Goal: Task Accomplishment & Management: Complete application form

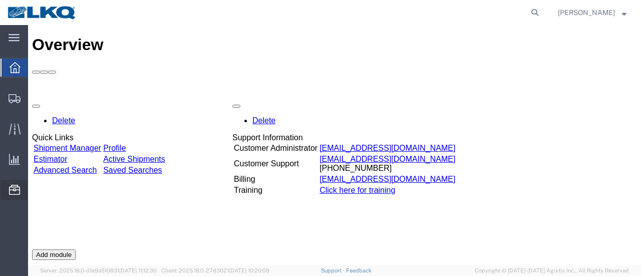
click at [0, 0] on span "Location Appointment" at bounding box center [0, 0] width 0 height 0
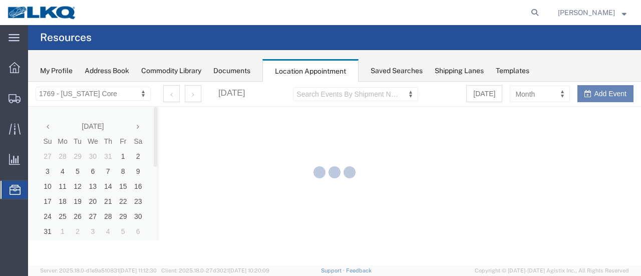
select select "28716"
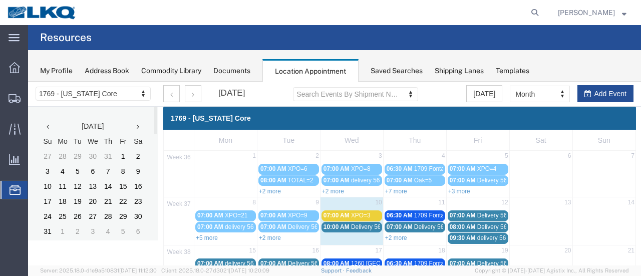
click at [515, 14] on agx-global-search at bounding box center [383, 12] width 320 height 25
click at [542, 12] on icon at bounding box center [535, 13] width 14 height 14
type input "56768580"
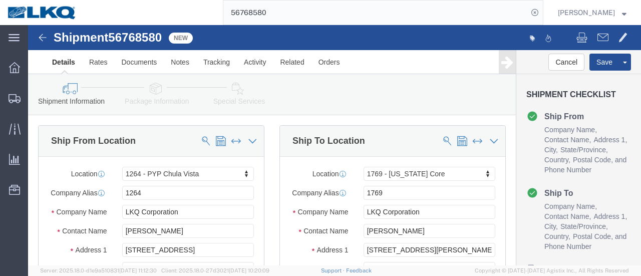
select select "31684"
select select "28716"
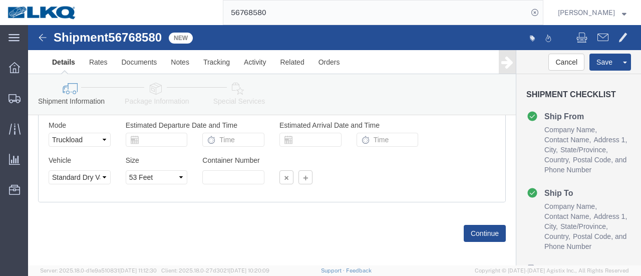
scroll to position [701, 0]
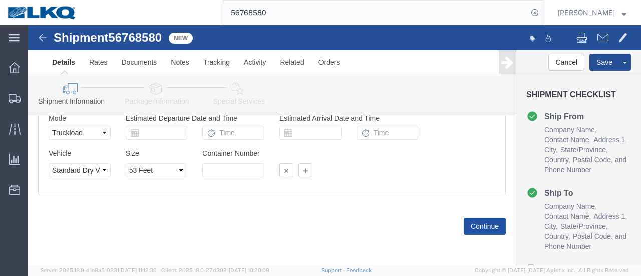
click button "Continue"
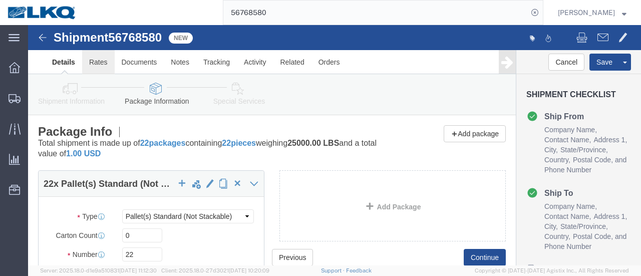
click link "Rates"
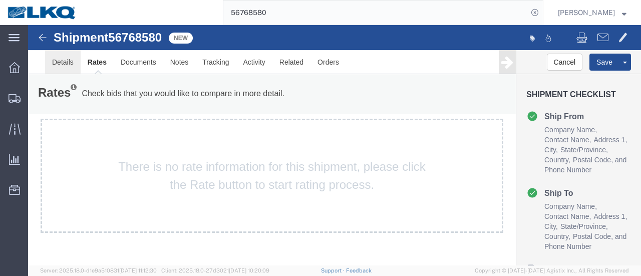
click at [69, 65] on link "Details" at bounding box center [63, 62] width 36 height 24
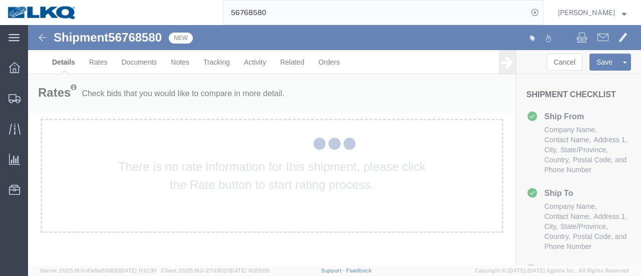
select select "31684"
select select "28716"
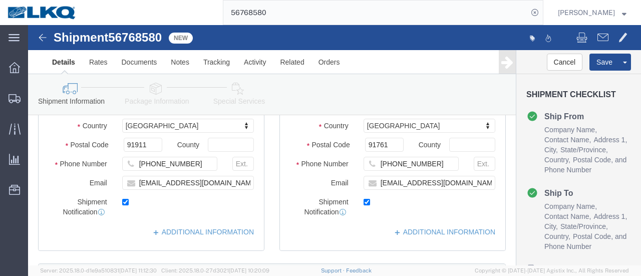
scroll to position [250, 0]
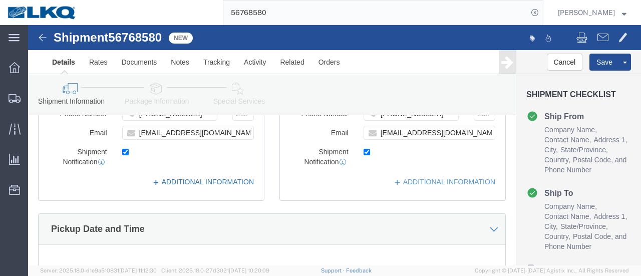
click link "ADDITIONAL INFORMATION"
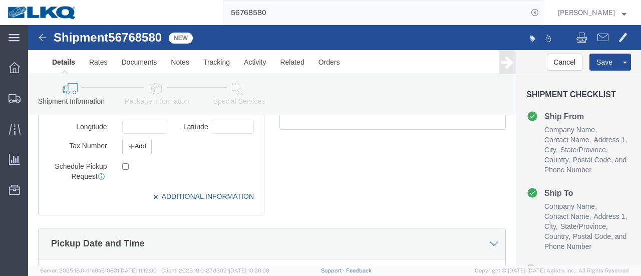
scroll to position [300, 0]
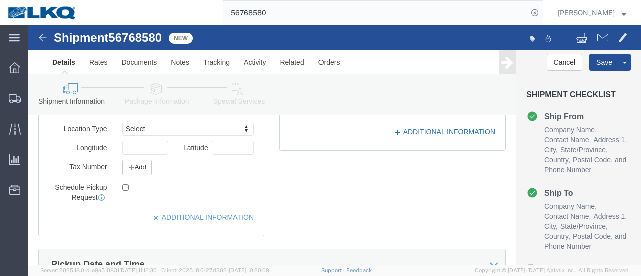
click link "ADDITIONAL INFORMATION"
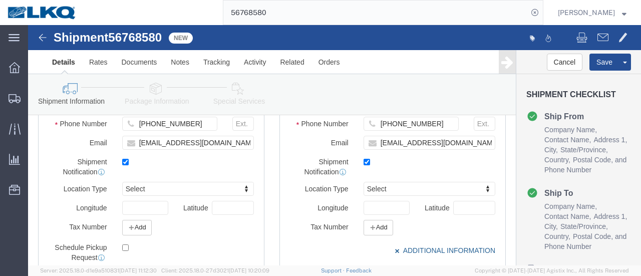
scroll to position [0, 0]
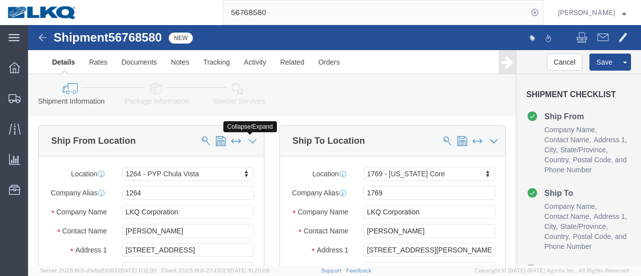
click icon
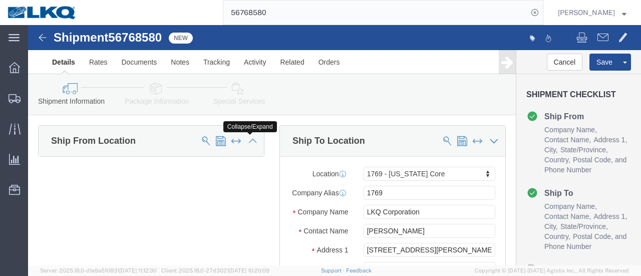
click icon
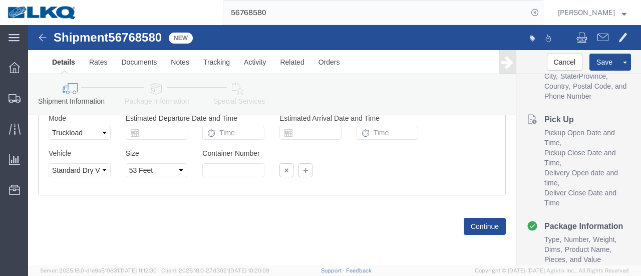
scroll to position [221, 0]
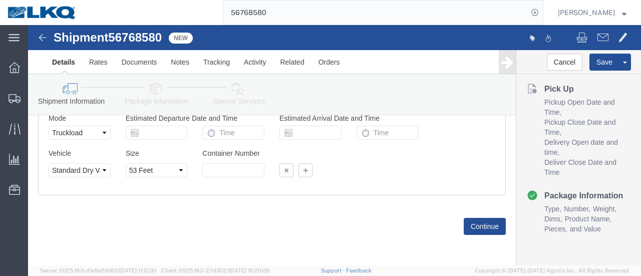
click div "Previous Continue"
click button "Continue"
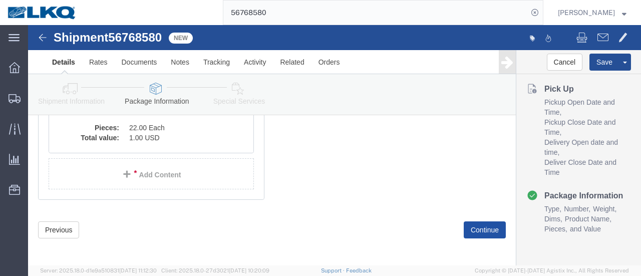
scroll to position [224, 0]
click button "Continue"
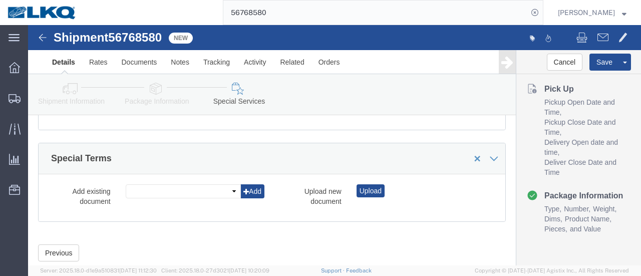
scroll to position [1357, 0]
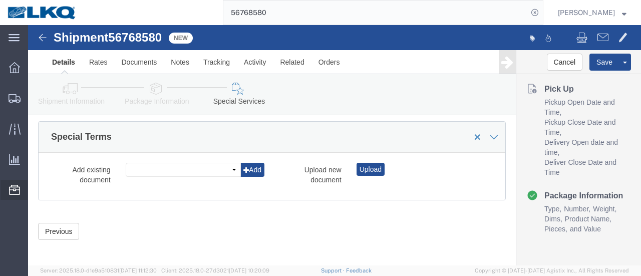
click at [0, 0] on span "Location Appointment" at bounding box center [0, 0] width 0 height 0
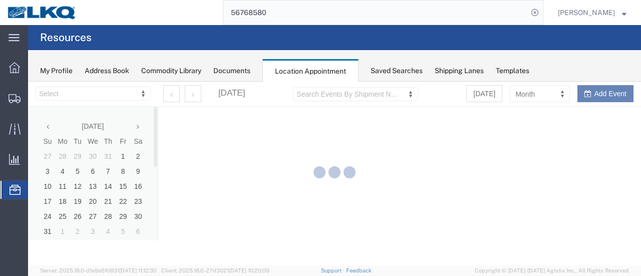
select select "28716"
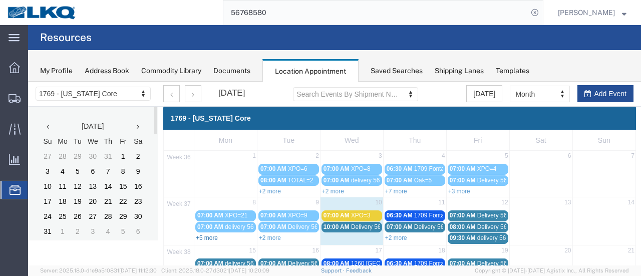
click at [210, 235] on link "+5 more" at bounding box center [207, 237] width 22 height 7
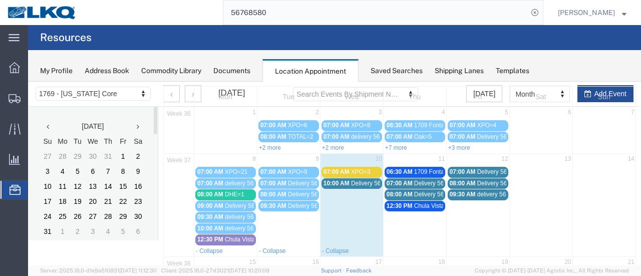
scroll to position [100, 0]
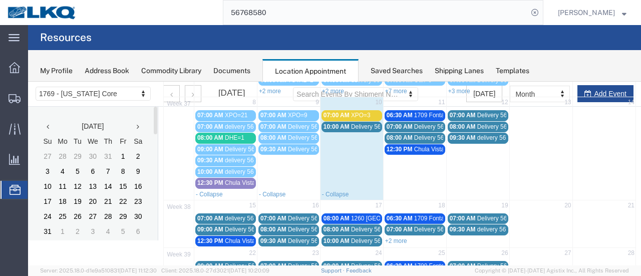
click at [230, 68] on div "Documents" at bounding box center [231, 71] width 37 height 11
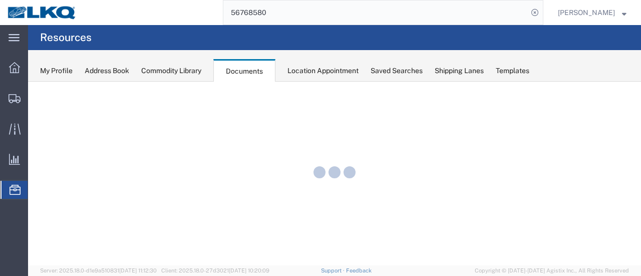
click at [310, 70] on div "Location Appointment" at bounding box center [322, 71] width 71 height 11
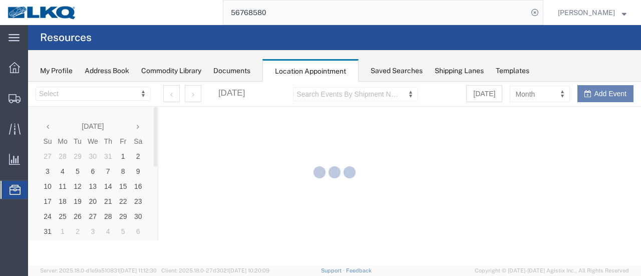
select select "28716"
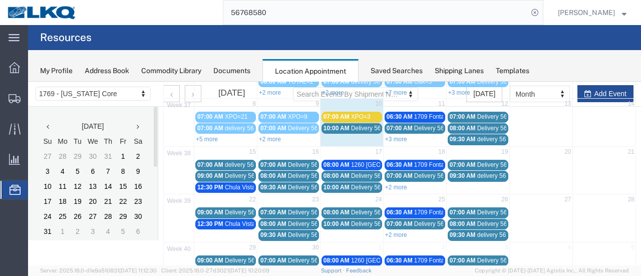
scroll to position [100, 0]
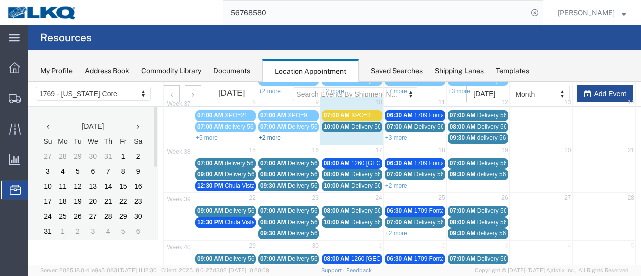
click at [274, 134] on link "+2 more" at bounding box center [270, 137] width 22 height 7
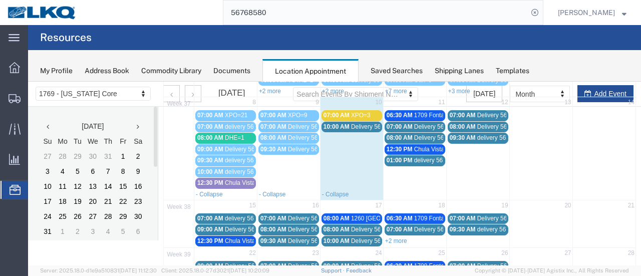
click at [414, 146] on span "Chula Vista Truck" at bounding box center [437, 149] width 47 height 7
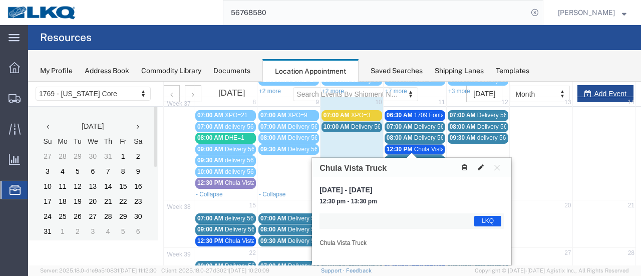
click at [482, 166] on icon at bounding box center [481, 167] width 6 height 7
select select "1"
select select "22"
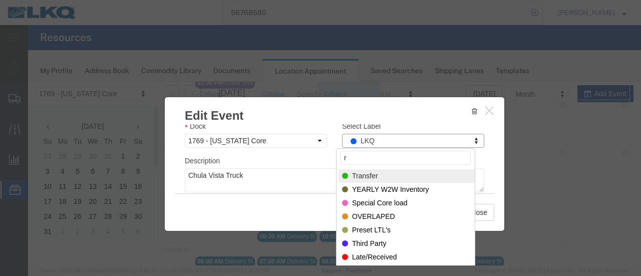
scroll to position [0, 0]
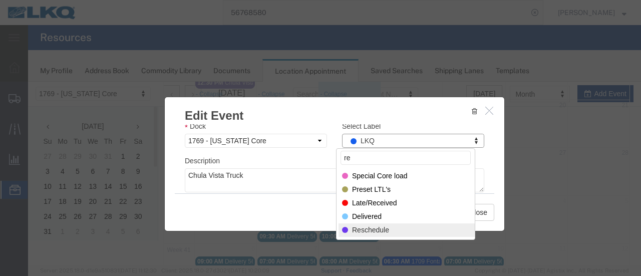
type input "re"
select select "400"
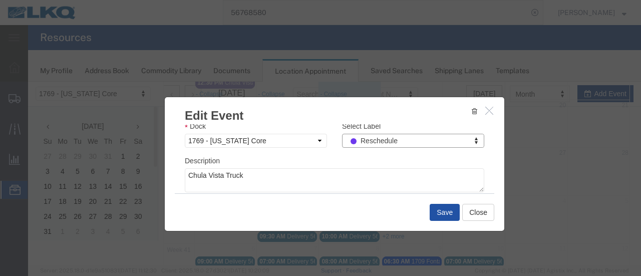
click at [448, 212] on button "Save" at bounding box center [445, 212] width 30 height 17
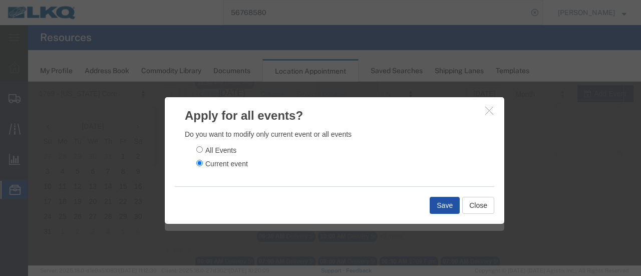
click at [442, 207] on button "Save" at bounding box center [445, 205] width 30 height 17
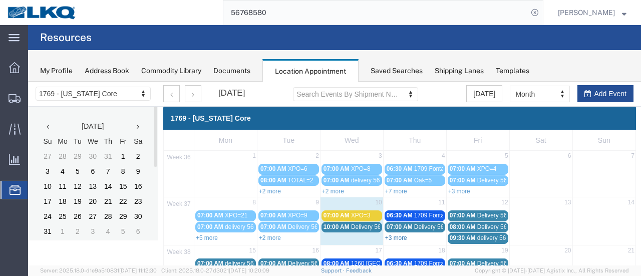
click at [393, 237] on link "+3 more" at bounding box center [396, 237] width 22 height 7
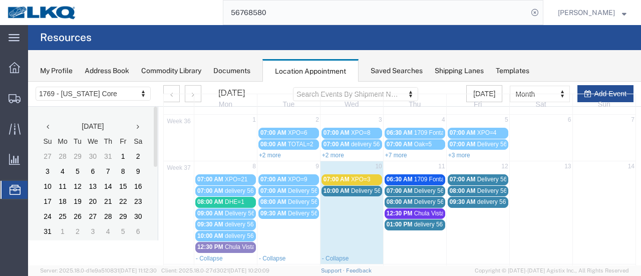
scroll to position [50, 0]
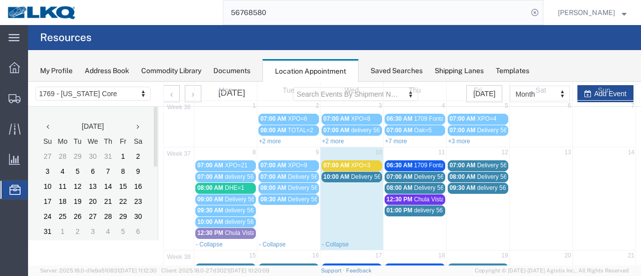
click at [405, 152] on td "11" at bounding box center [414, 153] width 63 height 13
select select "1"
select select
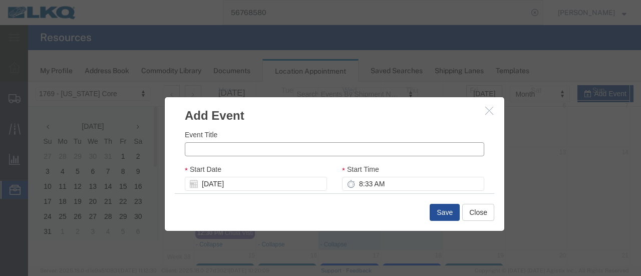
click at [236, 147] on input "Event Title" at bounding box center [334, 149] width 299 height 14
type input "XPO-14"
click at [353, 184] on input "8:33 AM" at bounding box center [413, 184] width 142 height 14
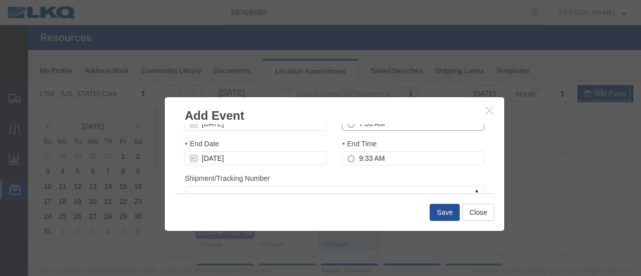
type input "7:00 AM"
click at [405, 164] on input "9:33 AM" at bounding box center [413, 158] width 142 height 14
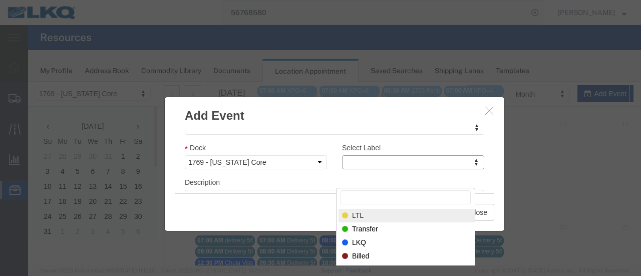
scroll to position [100, 0]
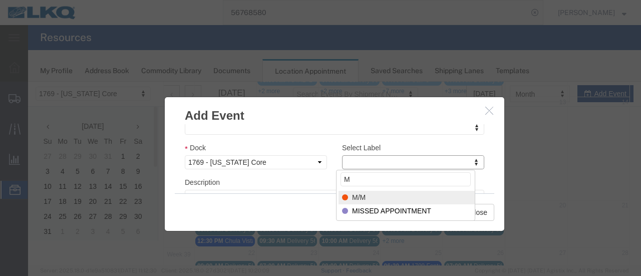
type input "M"
select select "24"
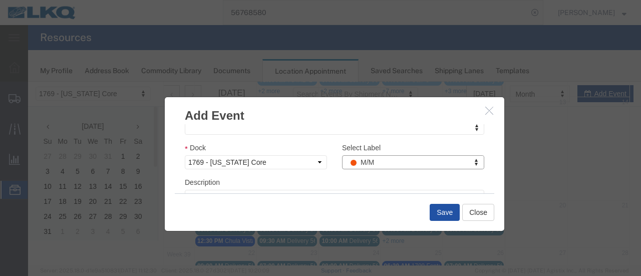
click at [449, 215] on button "Save" at bounding box center [445, 212] width 30 height 17
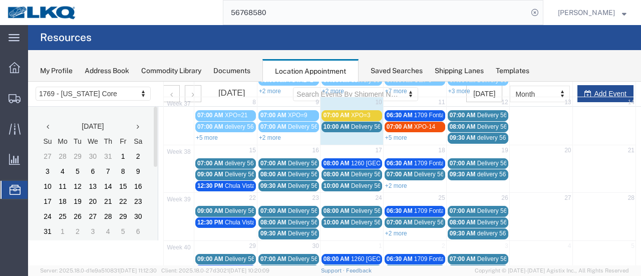
scroll to position [64, 0]
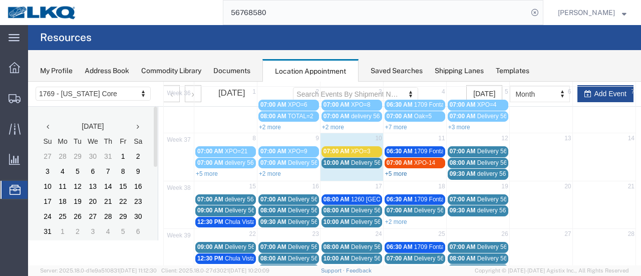
click at [393, 171] on link "+5 more" at bounding box center [396, 173] width 22 height 7
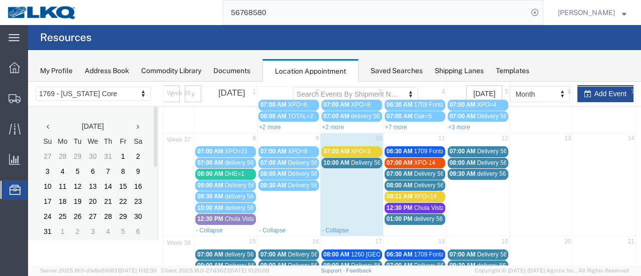
click at [394, 194] on span "08:11 AM" at bounding box center [400, 196] width 26 height 7
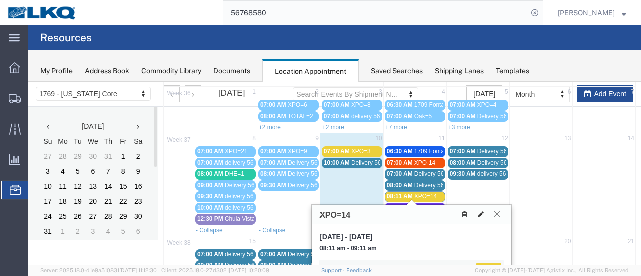
click at [481, 214] on icon at bounding box center [481, 214] width 6 height 7
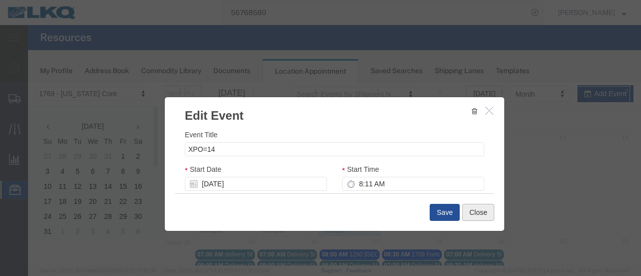
click at [473, 211] on button "Close" at bounding box center [478, 212] width 32 height 17
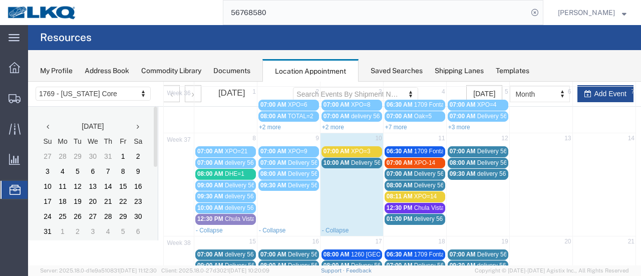
click at [414, 195] on span "XPO=14" at bounding box center [425, 196] width 23 height 7
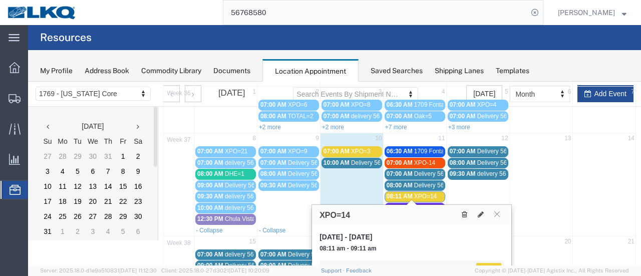
click at [462, 213] on icon at bounding box center [465, 214] width 6 height 7
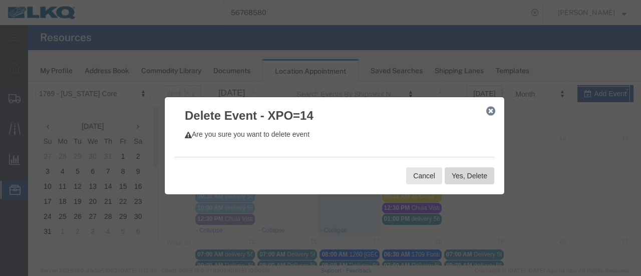
click at [460, 180] on button "Yes, Delete" at bounding box center [470, 175] width 50 height 17
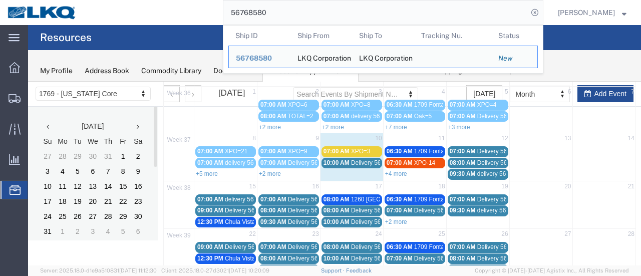
drag, startPoint x: 284, startPoint y: 11, endPoint x: 192, endPoint y: 6, distance: 92.3
click at [192, 6] on div "56768580 Ship ID Ship From Ship To Tracking Nu. Status Ship ID 56768580 Ship Fr…" at bounding box center [313, 12] width 459 height 25
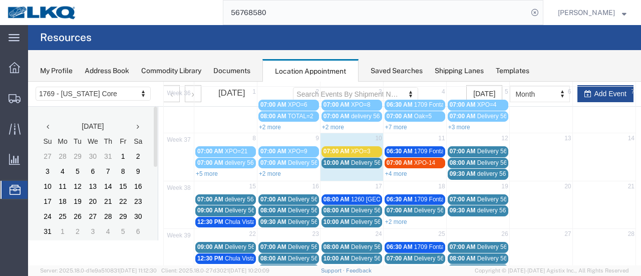
paste input "77921"
type input "56777921"
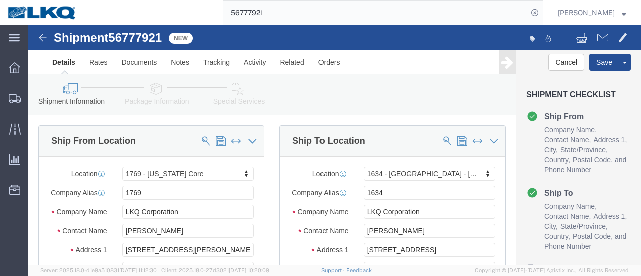
select select "28716"
select select "28712"
click span
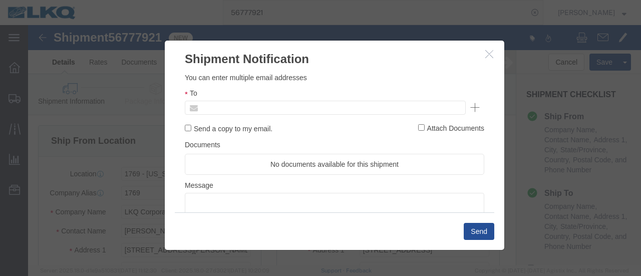
click input "text"
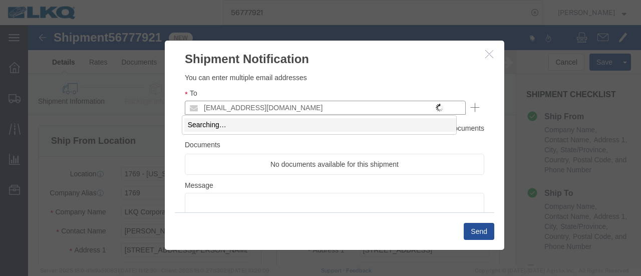
type input "[EMAIL_ADDRESS][DOMAIN_NAME]"
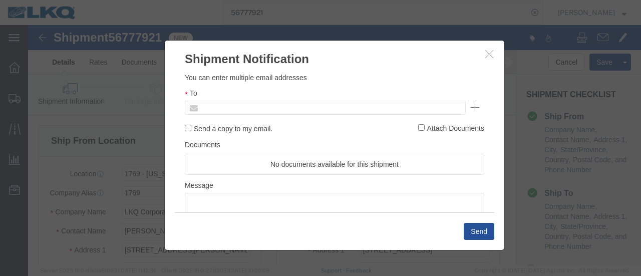
type input "Enter Email Address"
click ul "Enter Email Address"
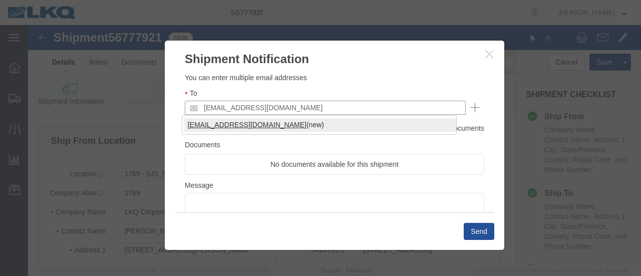
type input "[EMAIL_ADDRESS][DOMAIN_NAME]"
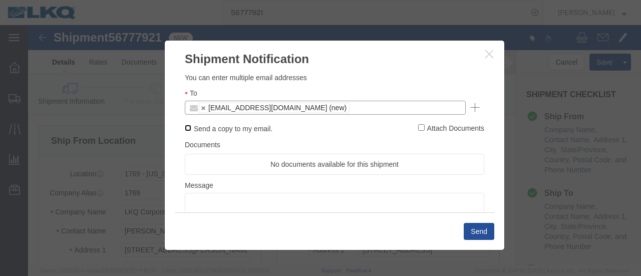
click input "Send a copy to my email."
checkbox input "true"
click button "Send"
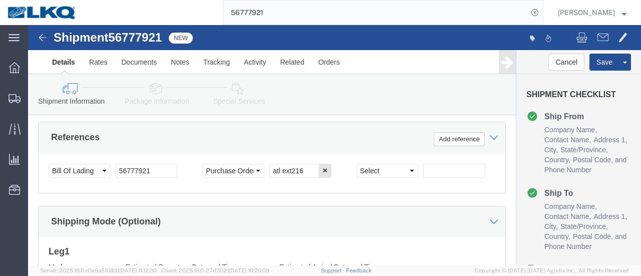
scroll to position [740, 0]
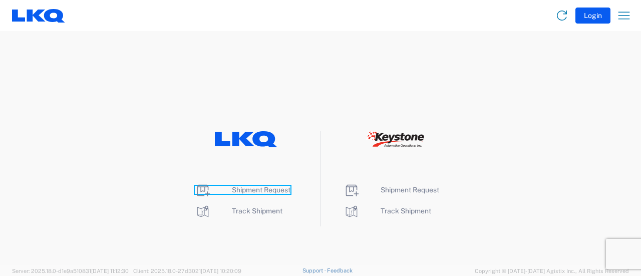
click at [246, 189] on span "Shipment Request" at bounding box center [261, 190] width 59 height 8
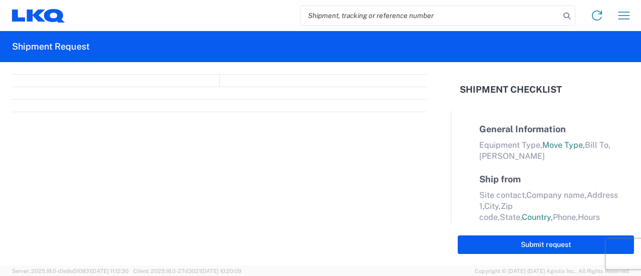
select select "FULL"
select select "LBS"
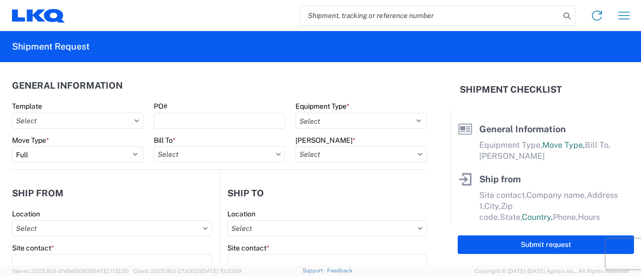
click at [347, 12] on input "search" at bounding box center [429, 15] width 259 height 19
paste input "56719051"
type input "56719051"
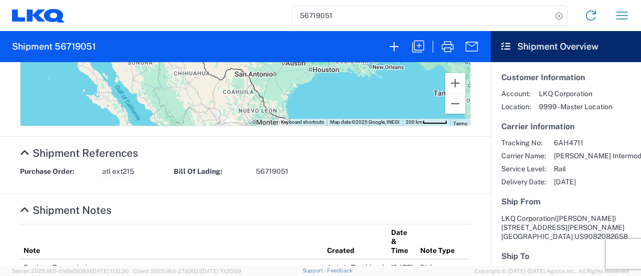
scroll to position [501, 0]
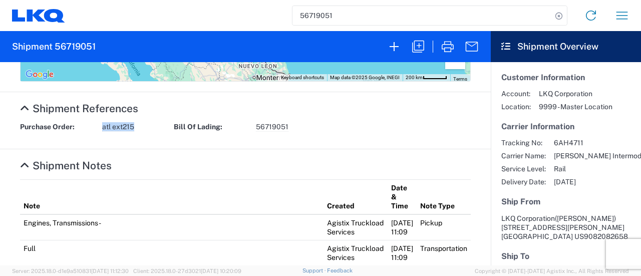
drag, startPoint x: 137, startPoint y: 131, endPoint x: 99, endPoint y: 128, distance: 38.7
click at [100, 128] on div "Purchase Order: atl ext215 Bill Of Lading: 56719051" at bounding box center [245, 130] width 461 height 17
copy span "atl ext215"
click at [418, 50] on icon "button" at bounding box center [418, 47] width 12 height 12
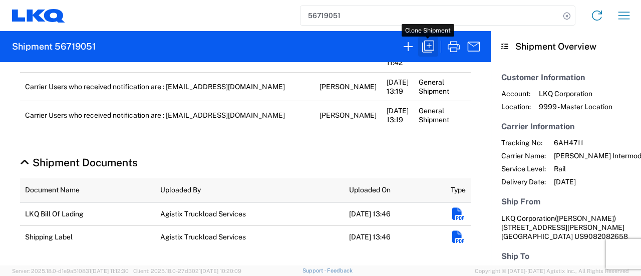
scroll to position [494, 0]
select select "FULL"
select select "US"
select select "LBS"
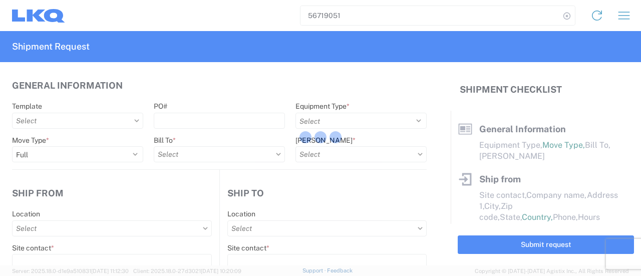
select select
type input "[PERSON_NAME]"
type input "LKQ Corporation"
type input "[STREET_ADDRESS][PERSON_NAME]"
type input "[GEOGRAPHIC_DATA]"
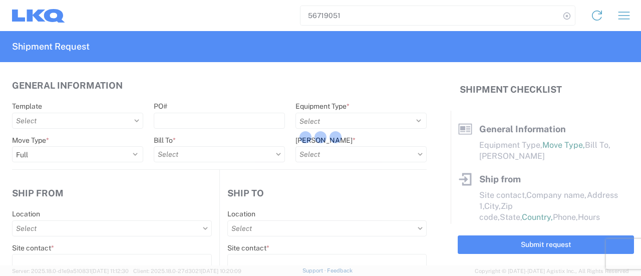
type input "91761"
type input "[EMAIL_ADDRESS][DOMAIN_NAME]"
type input "[PERSON_NAME]"
type input "LKQ Corporation"
type input "[STREET_ADDRESS]"
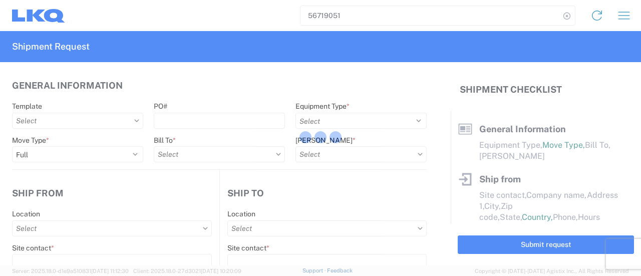
type input "[GEOGRAPHIC_DATA]"
type input "30336"
type input "[PERSON_NAME]"
type input "[EMAIL_ADDRESS][DOMAIN_NAME]"
type input "9082082658"
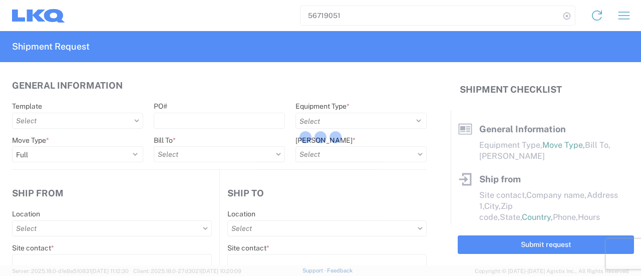
type input "2025-09-05"
type input "2025-09-15"
type input "42500"
type input "Engines, Transmissions"
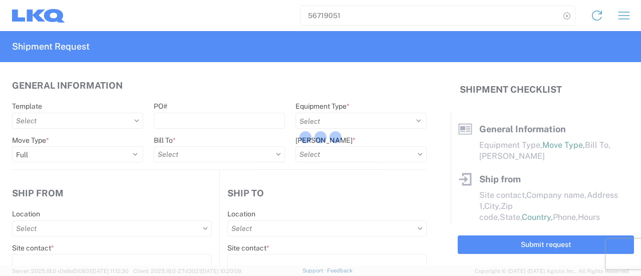
type input "30"
type input "0"
select select "US"
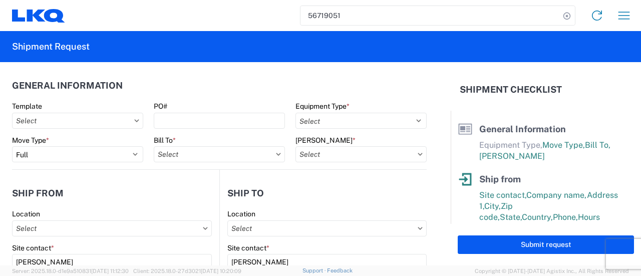
type input "1634 - [GEOGRAPHIC_DATA] - [PERSON_NAME] - Boat Rock"
type input "1769 - [US_STATE] Core"
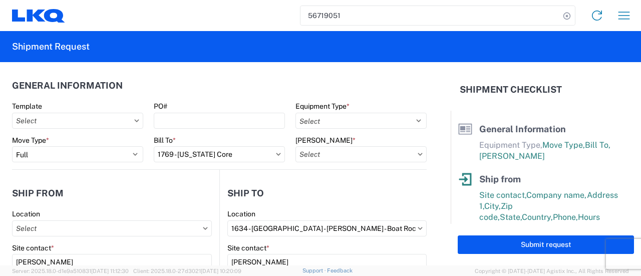
type input "1769-6300-66000-0000 - 1769 Freight Out"
type input "1769 - [US_STATE] Core"
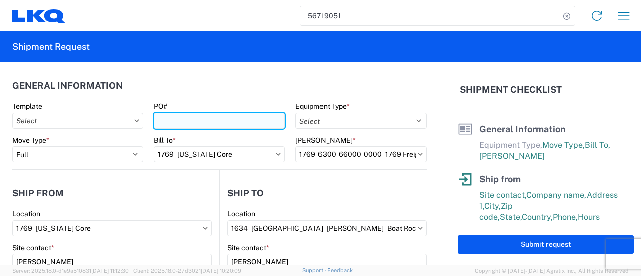
click at [158, 117] on input "PO#" at bounding box center [219, 121] width 131 height 16
paste input "atl ext215"
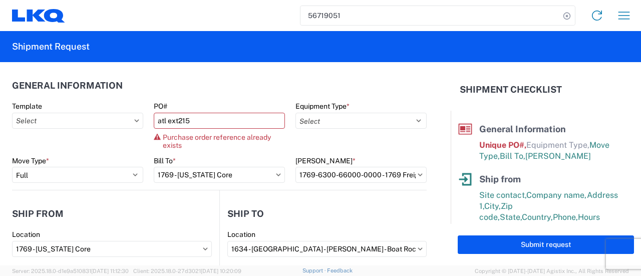
click at [176, 82] on header "General Information" at bounding box center [219, 85] width 415 height 23
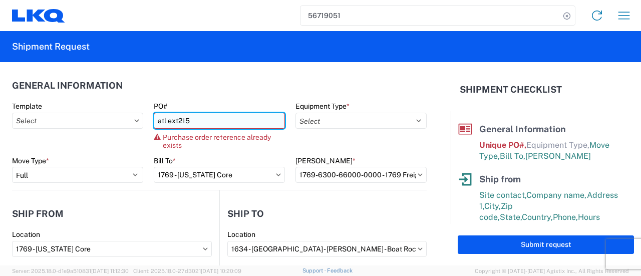
click at [187, 121] on input "atl ext215" at bounding box center [219, 121] width 131 height 16
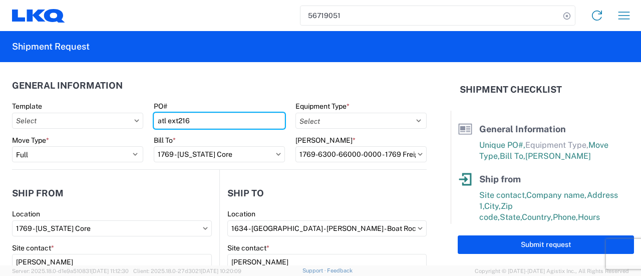
type input "atl ext216"
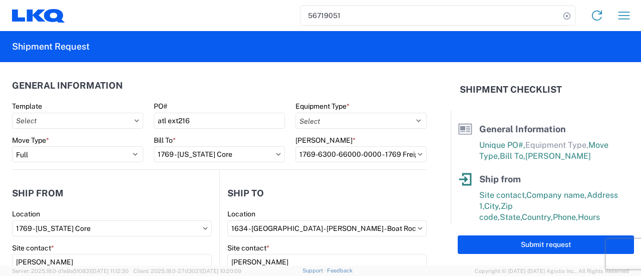
click at [178, 85] on header "General Information" at bounding box center [219, 85] width 415 height 23
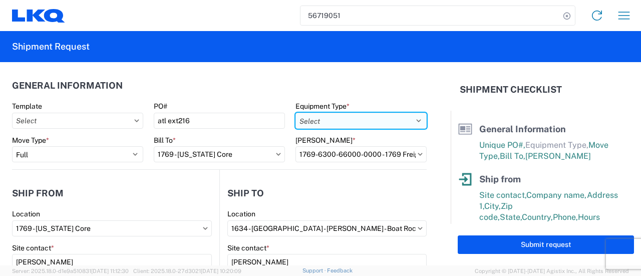
click at [412, 122] on select "Select 53’ Dry Van Flatbed Dropdeck (van) Lowboy (flatbed) Rail" at bounding box center [360, 121] width 131 height 16
select select "BCAR"
click at [295, 113] on select "Select 53’ Dry Van Flatbed Dropdeck (van) Lowboy (flatbed) Rail" at bounding box center [360, 121] width 131 height 16
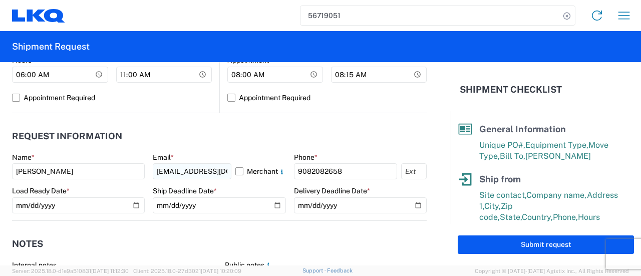
scroll to position [551, 0]
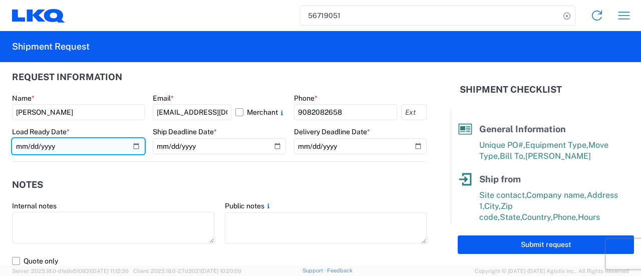
click at [134, 144] on input "2025-09-05" at bounding box center [78, 146] width 133 height 16
type input "2025-09-11"
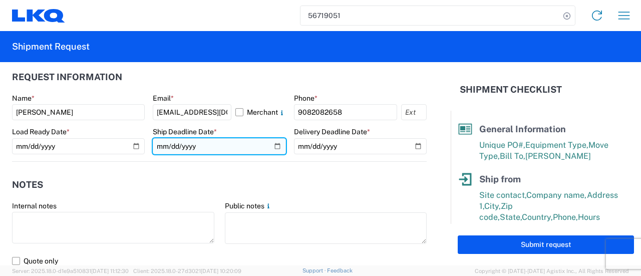
click at [270, 145] on input "2025-09-05" at bounding box center [219, 146] width 133 height 16
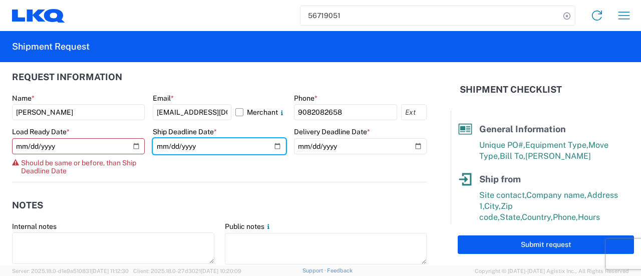
type input "2025-09-11"
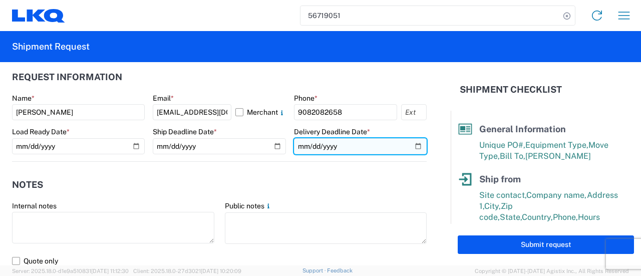
click at [411, 147] on input "2025-09-15" at bounding box center [360, 146] width 133 height 16
type input "2025-09-26"
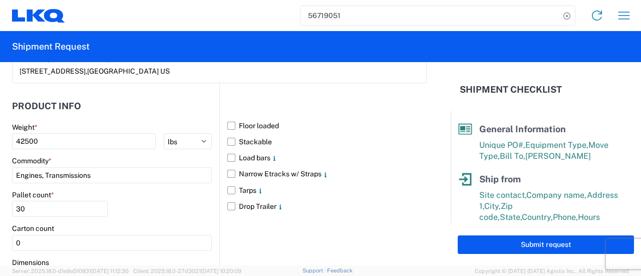
scroll to position [995, 0]
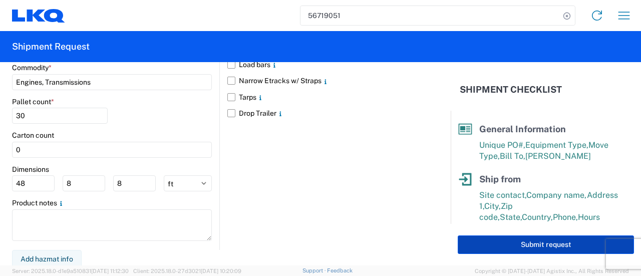
click at [522, 243] on button "Submit request" at bounding box center [546, 244] width 176 height 19
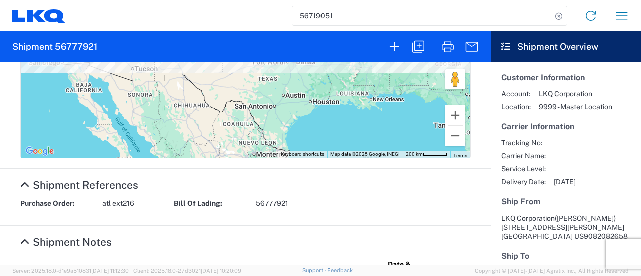
scroll to position [501, 0]
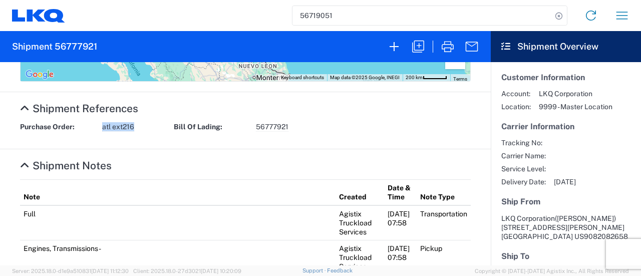
drag, startPoint x: 135, startPoint y: 130, endPoint x: 101, endPoint y: 130, distance: 34.1
click at [101, 130] on div "Purchase Order: atl ext216" at bounding box center [92, 127] width 154 height 10
copy span "atl ext216"
click at [248, 223] on td "Full" at bounding box center [177, 222] width 315 height 35
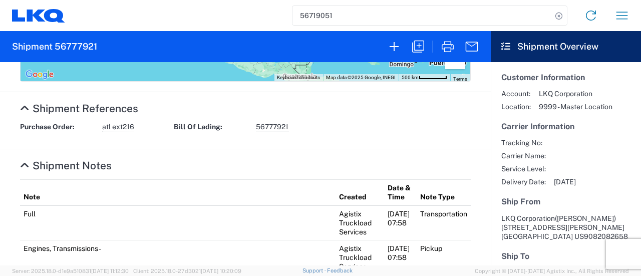
scroll to position [607, 0]
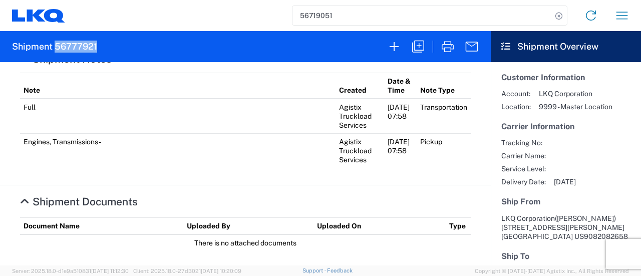
drag, startPoint x: 98, startPoint y: 49, endPoint x: 56, endPoint y: 51, distance: 41.6
click at [56, 51] on agx-form-header "Shipment 56777921" at bounding box center [245, 46] width 491 height 31
copy h2 "56777921"
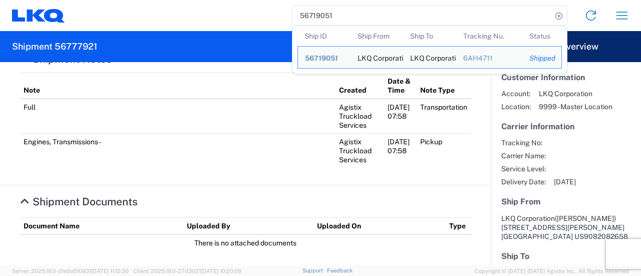
drag, startPoint x: 343, startPoint y: 15, endPoint x: 276, endPoint y: 17, distance: 66.1
click at [276, 17] on div "56719051 Ship ID Ship From Ship To Tracking Nu. Status Ship ID 56719051 Ship Fr…" at bounding box center [351, 16] width 572 height 24
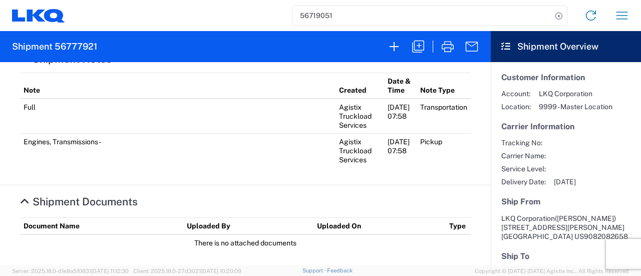
paste input "7792"
type input "56777921"
